Goal: Navigation & Orientation: Go to known website

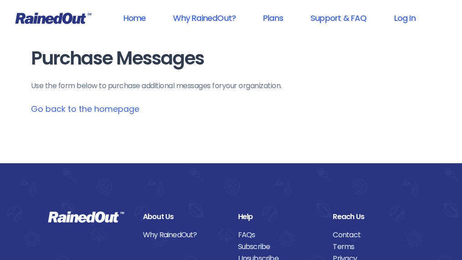
click at [112, 108] on link "Go back to the homepage" at bounding box center [85, 108] width 108 height 11
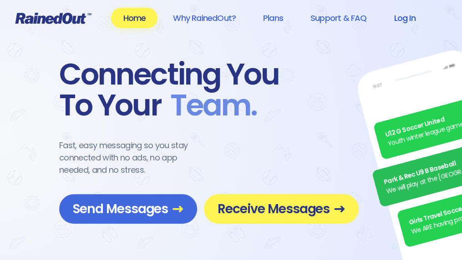
click at [402, 20] on link "Log In" at bounding box center [404, 18] width 45 height 20
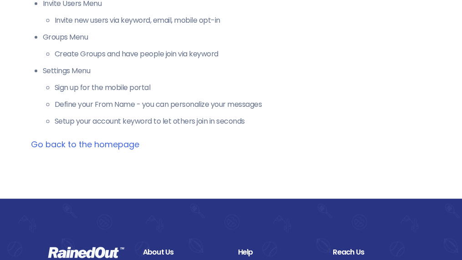
scroll to position [364, 0]
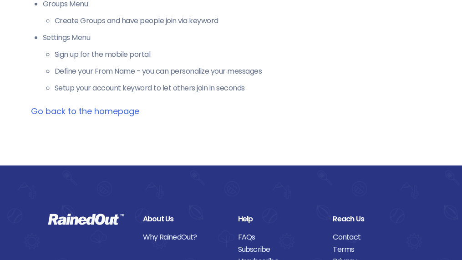
click at [123, 108] on link "Go back to the homepage" at bounding box center [85, 111] width 108 height 11
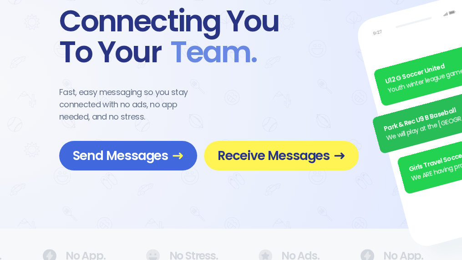
scroll to position [137, 0]
